Goal: Navigation & Orientation: Find specific page/section

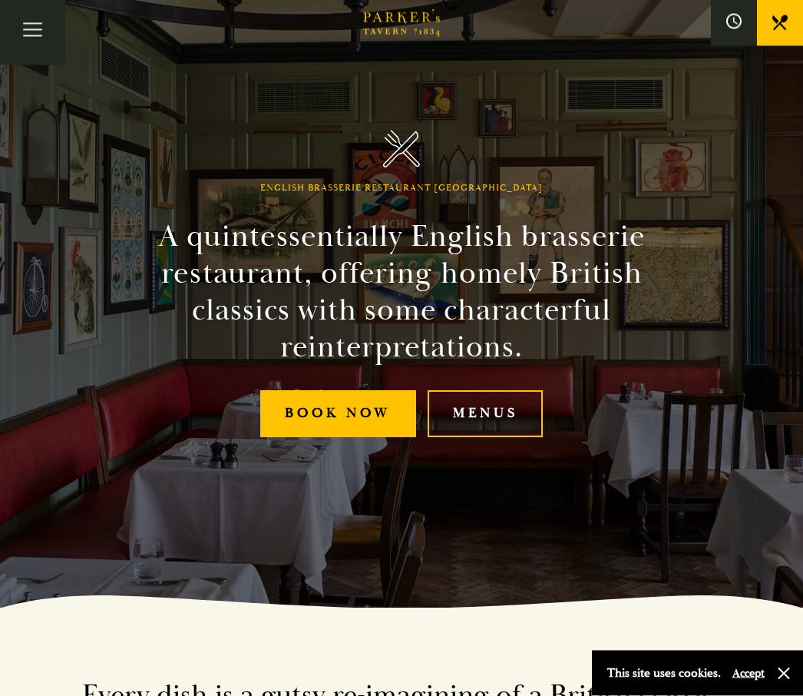
scroll to position [88, 0]
click at [506, 437] on link "Menus" at bounding box center [485, 413] width 115 height 47
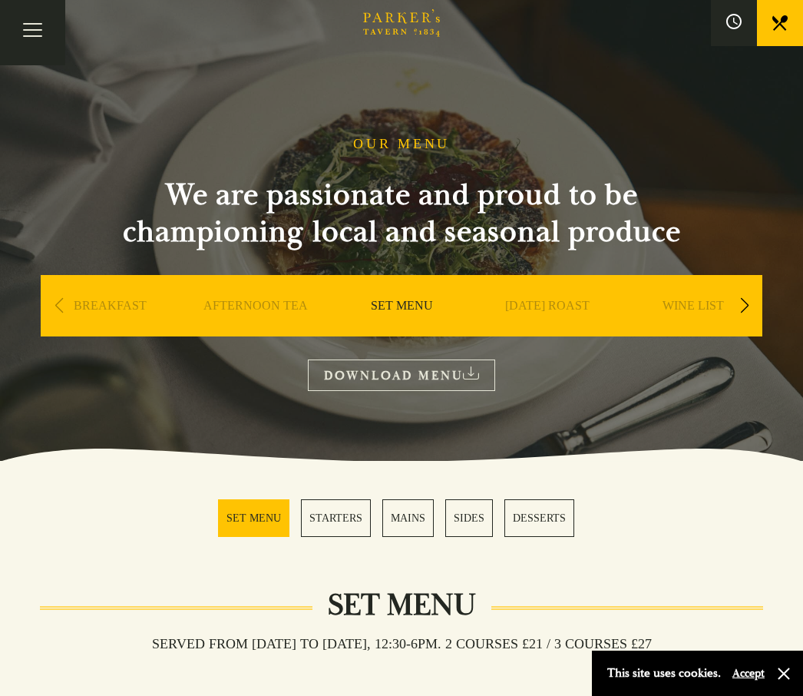
click at [105, 298] on link "BREAKFAST" at bounding box center [110, 328] width 73 height 61
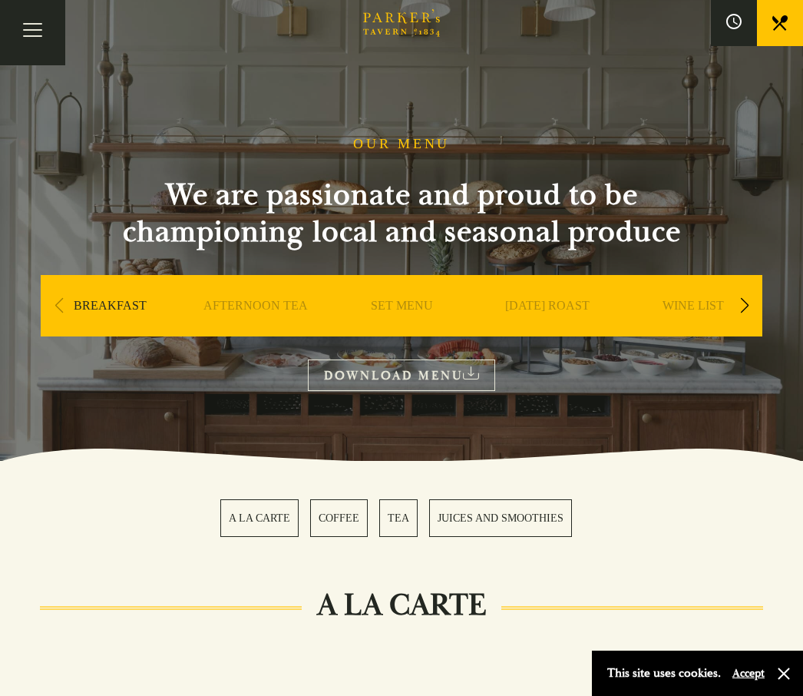
click at [405, 299] on link "SET MENU" at bounding box center [402, 328] width 62 height 61
